Goal: Task Accomplishment & Management: Manage account settings

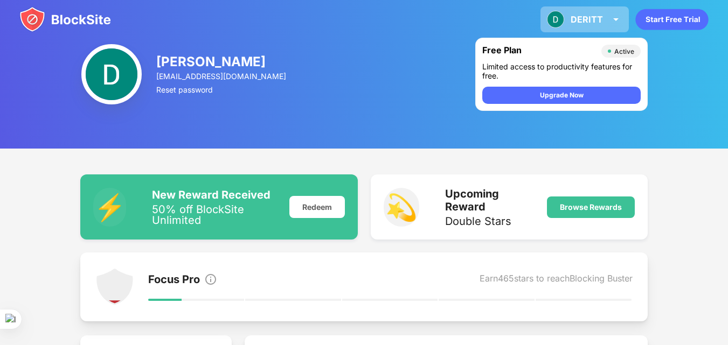
click at [564, 19] on img at bounding box center [555, 19] width 17 height 17
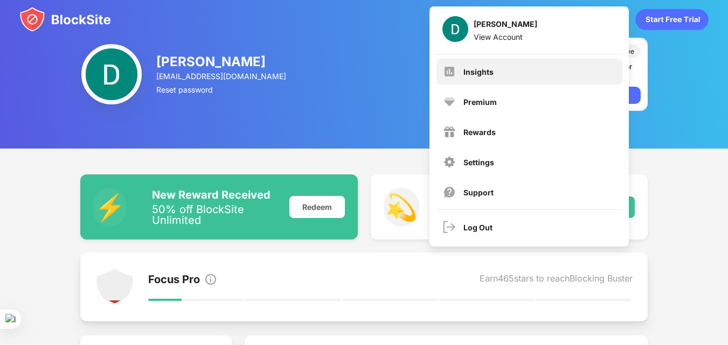
click at [489, 74] on div "Insights" at bounding box center [478, 71] width 30 height 9
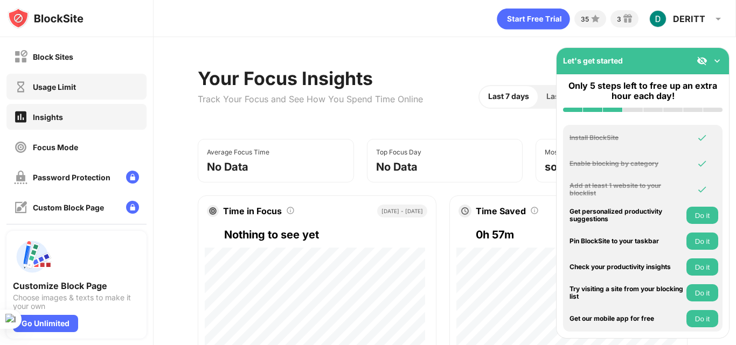
click at [88, 84] on div "Usage Limit" at bounding box center [76, 87] width 140 height 26
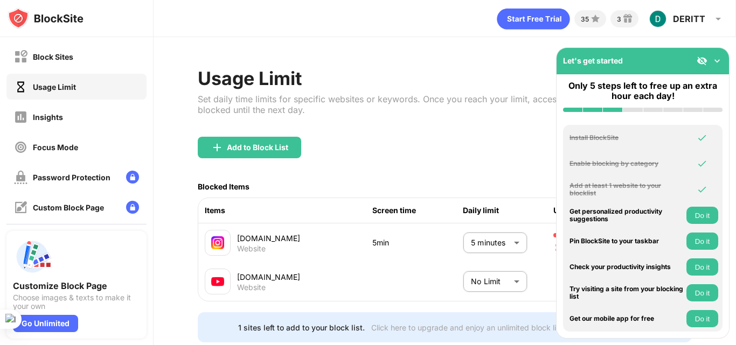
click at [483, 246] on body "Block Sites Usage Limit Insights Focus Mode Password Protection Custom Block Pa…" at bounding box center [368, 172] width 736 height 345
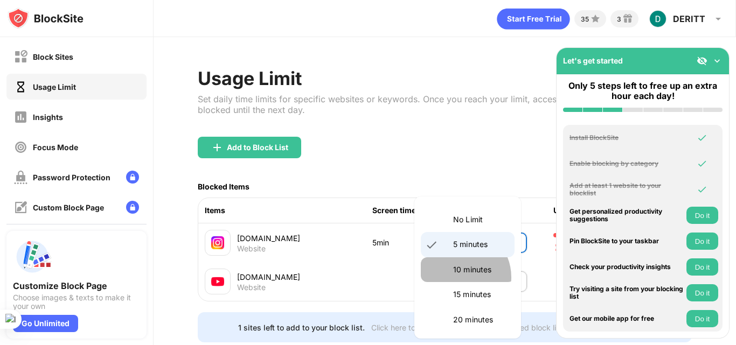
click at [458, 277] on li "10 minutes" at bounding box center [468, 270] width 94 height 25
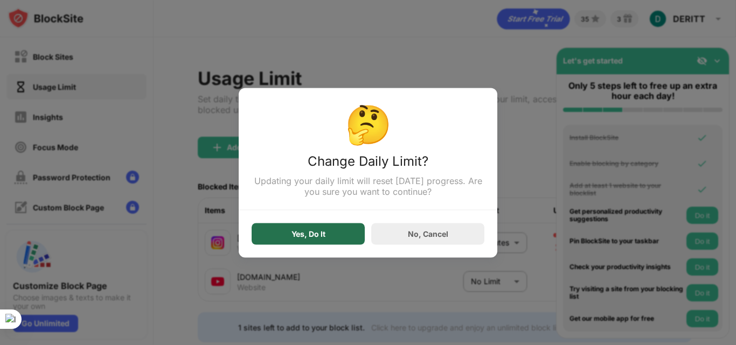
click at [354, 231] on div "Yes, Do It" at bounding box center [308, 234] width 113 height 22
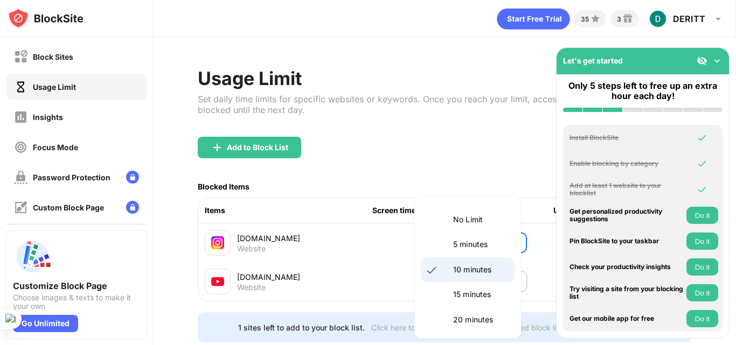
click at [482, 242] on body "Block Sites Usage Limit Insights Focus Mode Password Protection Custom Block Pa…" at bounding box center [368, 172] width 736 height 345
click at [471, 245] on p "5 minutes" at bounding box center [480, 245] width 55 height 12
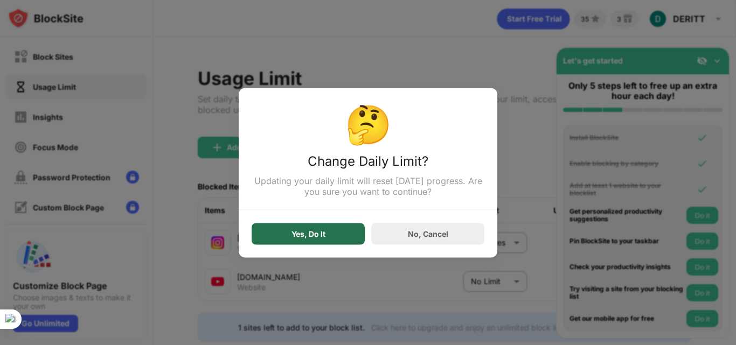
click at [322, 237] on div "Yes, Do It" at bounding box center [308, 234] width 34 height 9
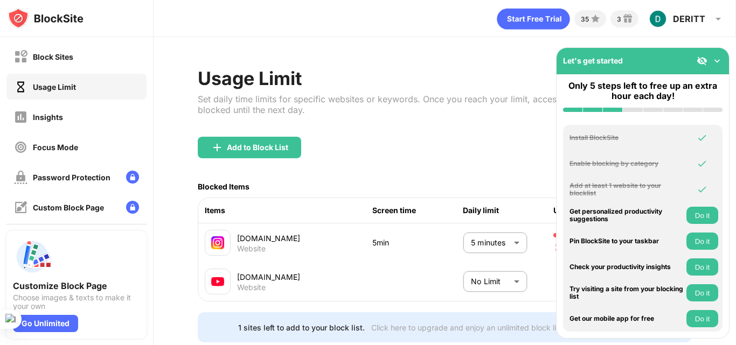
click at [492, 243] on body "Block Sites Usage Limit Insights Focus Mode Password Protection Custom Block Pa…" at bounding box center [368, 172] width 736 height 345
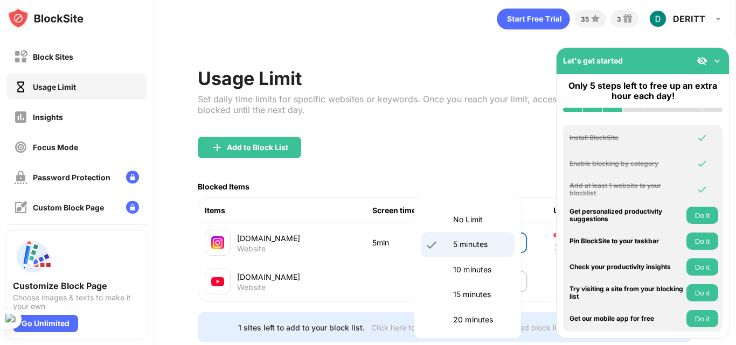
click at [481, 265] on p "10 minutes" at bounding box center [480, 270] width 55 height 12
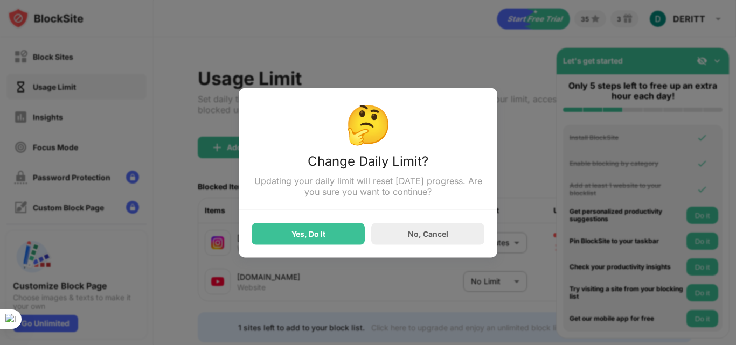
drag, startPoint x: 342, startPoint y: 223, endPoint x: 344, endPoint y: 230, distance: 7.7
click at [344, 230] on div "Yes, Do It No, Cancel" at bounding box center [368, 227] width 233 height 34
click at [344, 230] on div "Yes, Do It" at bounding box center [308, 234] width 113 height 22
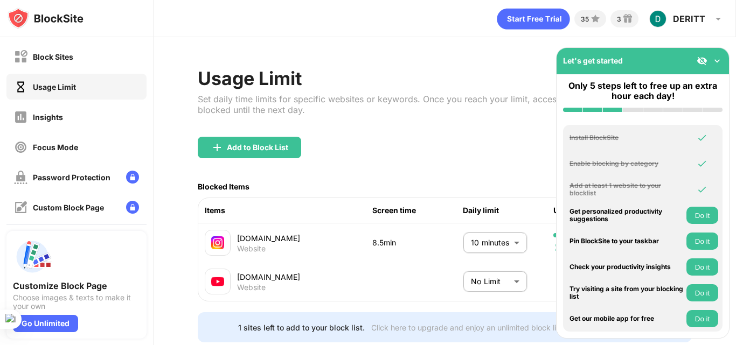
click at [706, 57] on img at bounding box center [702, 60] width 11 height 11
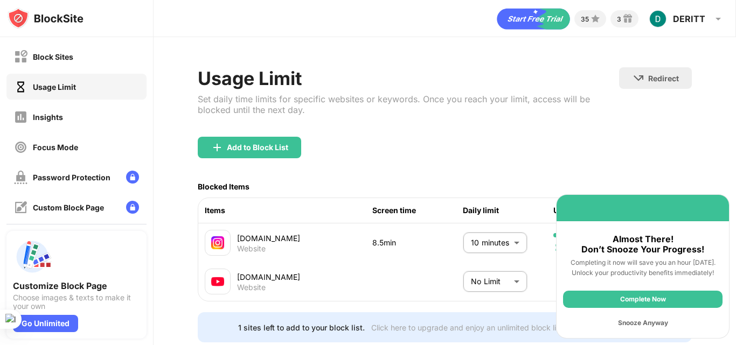
click at [615, 319] on div "Snooze Anyway" at bounding box center [642, 323] width 159 height 17
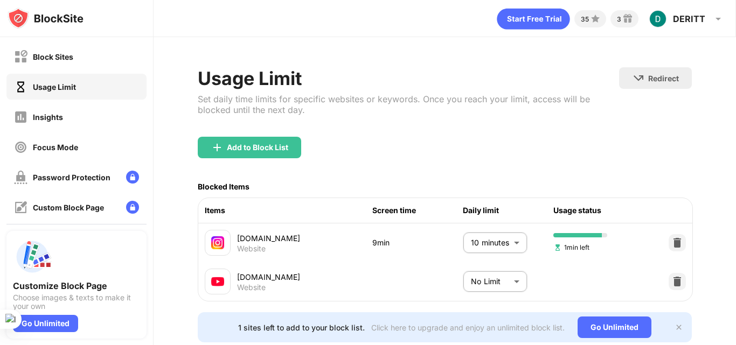
click at [606, 95] on div "Set daily time limits for specific websites or keywords. Once you reach your li…" at bounding box center [408, 105] width 421 height 22
click at [481, 152] on div "Add to Block List" at bounding box center [445, 156] width 494 height 39
click at [481, 237] on body "Block Sites Usage Limit Insights Focus Mode Password Protection Custom Block Pa…" at bounding box center [368, 172] width 736 height 345
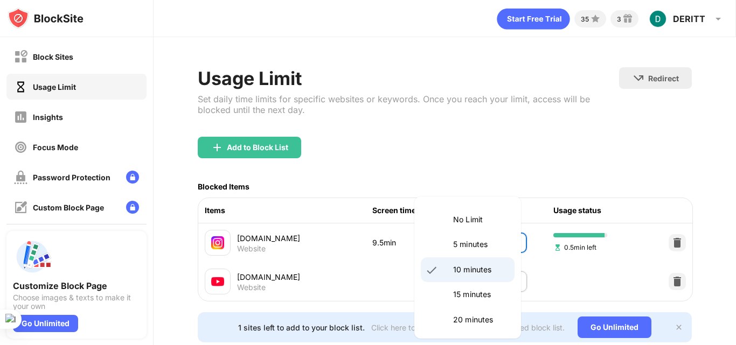
click at [479, 239] on p "5 minutes" at bounding box center [480, 245] width 55 height 12
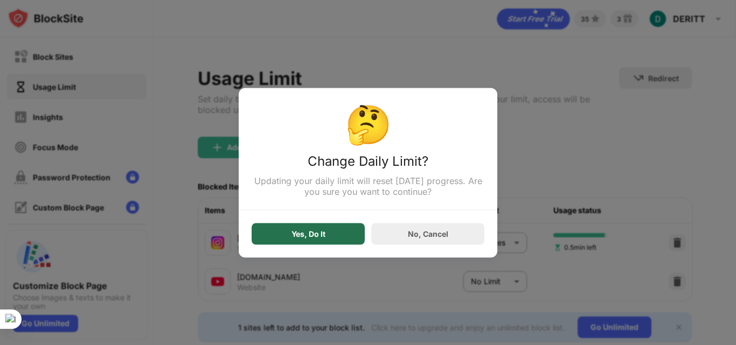
click at [340, 229] on div "Yes, Do It" at bounding box center [308, 234] width 113 height 22
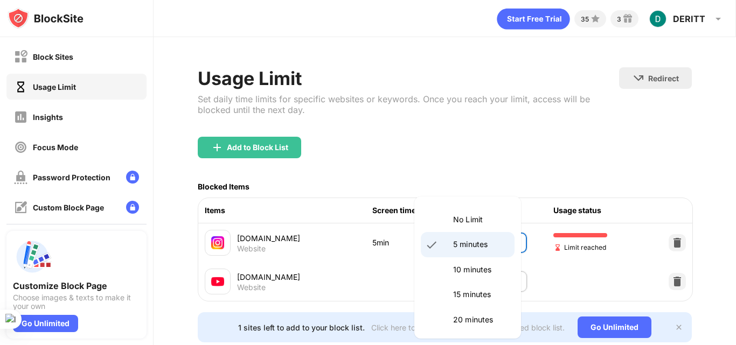
click at [496, 244] on body "Block Sites Usage Limit Insights Focus Mode Password Protection Custom Block Pa…" at bounding box center [368, 172] width 736 height 345
click at [492, 265] on p "10 minutes" at bounding box center [480, 270] width 55 height 12
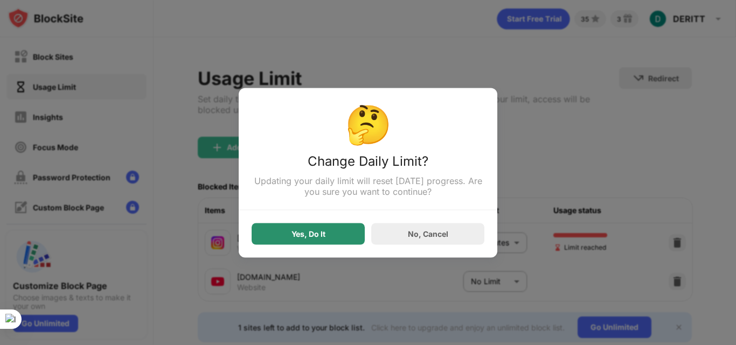
click at [323, 231] on div "Yes, Do It" at bounding box center [308, 234] width 34 height 9
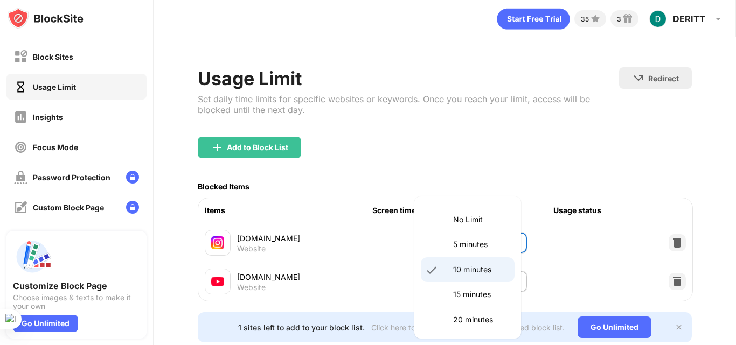
click at [464, 245] on body "Block Sites Usage Limit Insights Focus Mode Password Protection Custom Block Pa…" at bounding box center [368, 172] width 736 height 345
click at [466, 241] on p "5 minutes" at bounding box center [480, 245] width 55 height 12
type input "*"
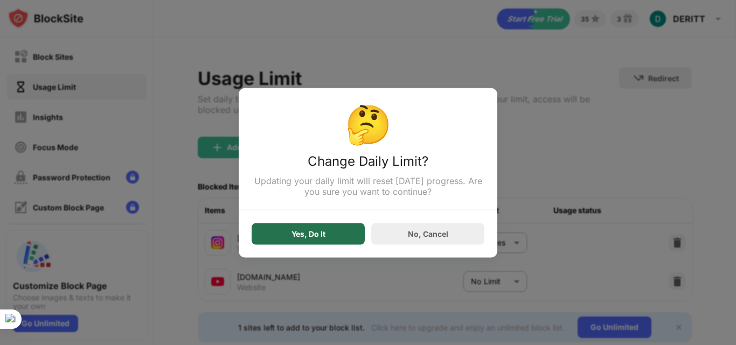
click at [346, 231] on div "Yes, Do It" at bounding box center [308, 234] width 113 height 22
